Goal: Navigation & Orientation: Understand site structure

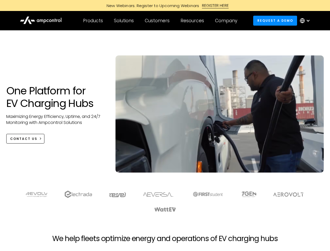
click at [161, 21] on div "Customers" at bounding box center [157, 21] width 25 height 6
click at [93, 21] on div "Products" at bounding box center [93, 21] width 20 height 6
click at [124, 21] on div "Solutions" at bounding box center [124, 21] width 20 height 6
click at [158, 21] on div "Customers" at bounding box center [157, 21] width 25 height 6
click at [193, 21] on div "Resources" at bounding box center [193, 21] width 24 height 6
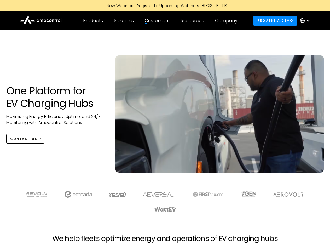
click at [228, 21] on div "Company" at bounding box center [226, 21] width 22 height 6
click at [306, 21] on div at bounding box center [308, 21] width 4 height 4
